Goal: Information Seeking & Learning: Learn about a topic

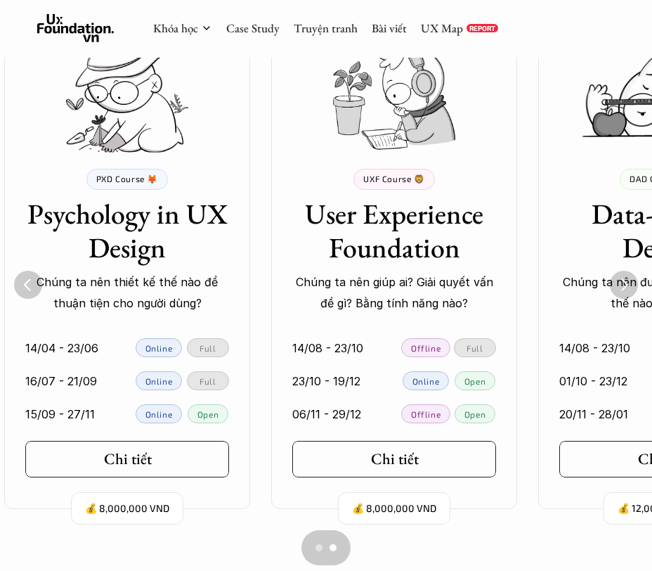
scroll to position [0, 267]
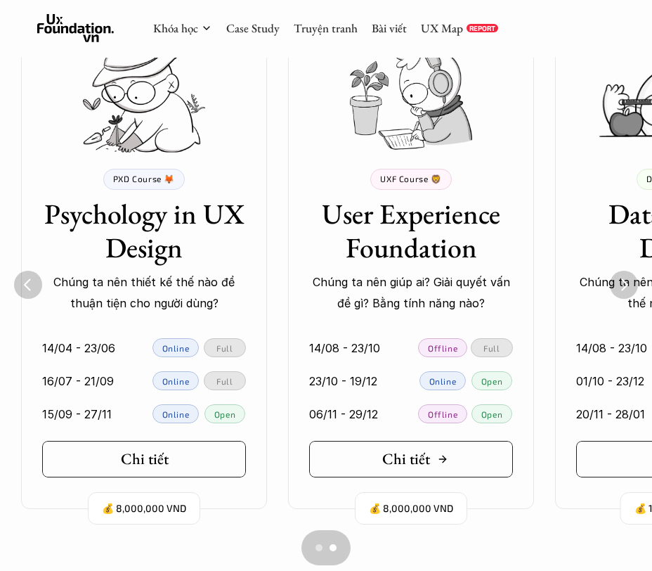
click at [439, 475] on link "Chi tiết" at bounding box center [411, 459] width 204 height 37
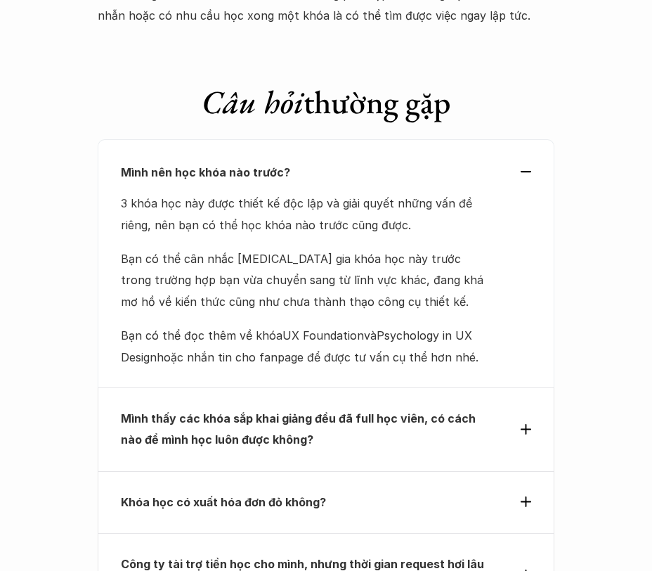
scroll to position [6154, 0]
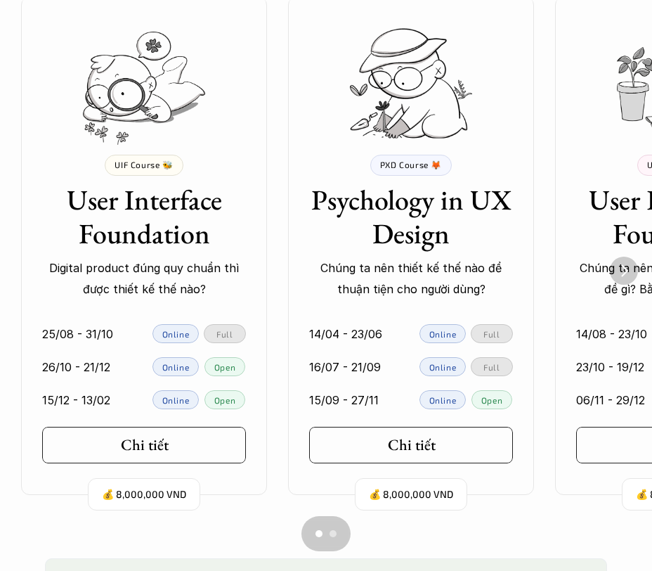
scroll to position [973, 0]
click at [181, 460] on link "Chi tiết" at bounding box center [144, 444] width 204 height 37
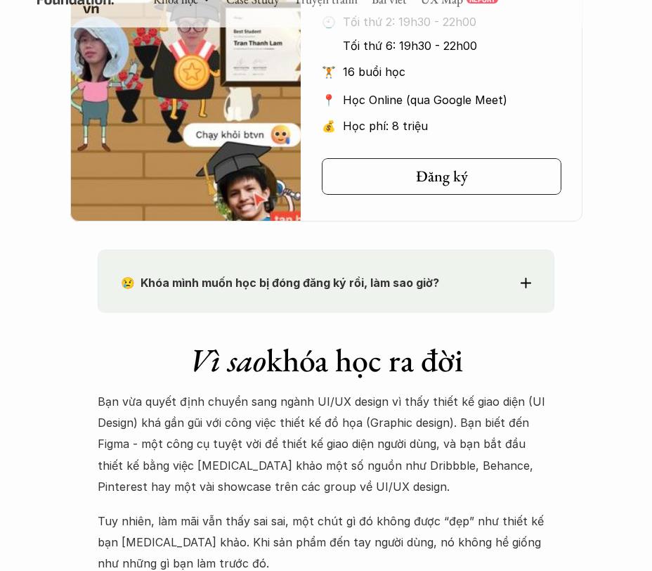
scroll to position [1362, 0]
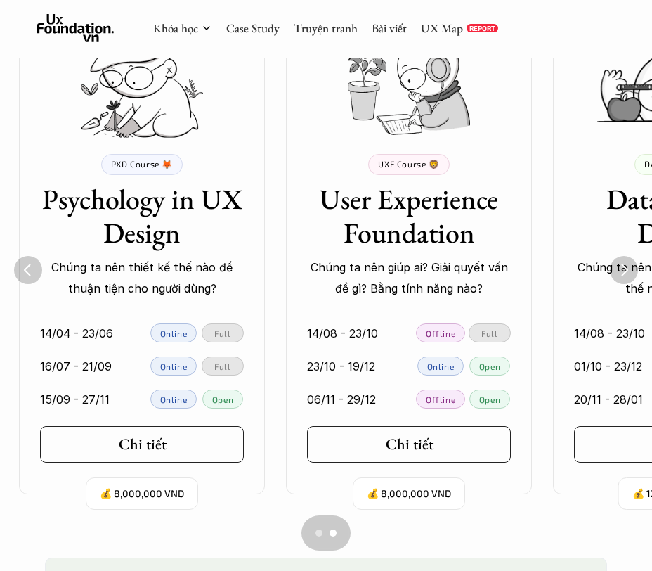
scroll to position [0, 267]
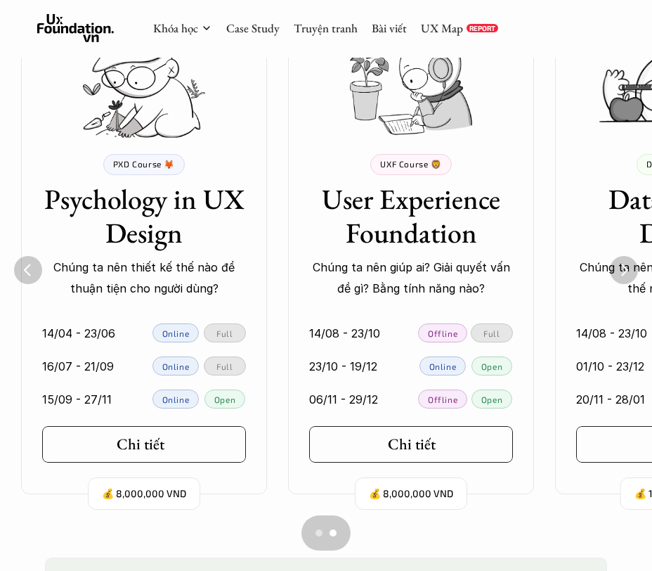
click at [169, 446] on icon "2 of 4" at bounding box center [174, 444] width 11 height 11
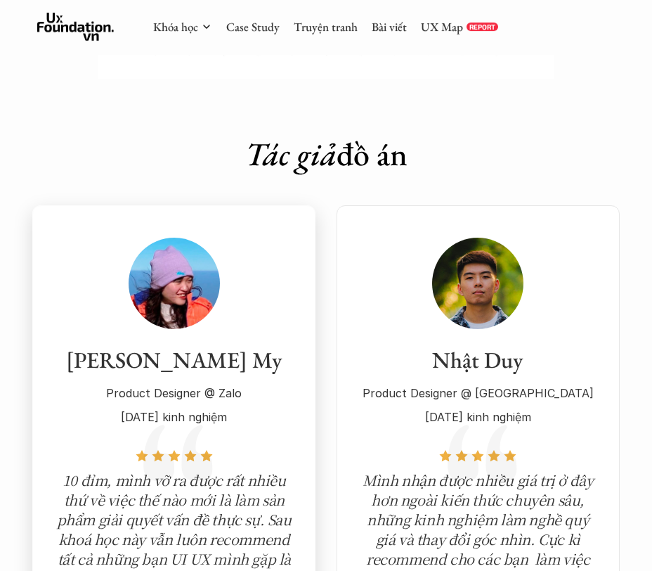
scroll to position [5117, 0]
